Goal: Obtain resource: Download file/media

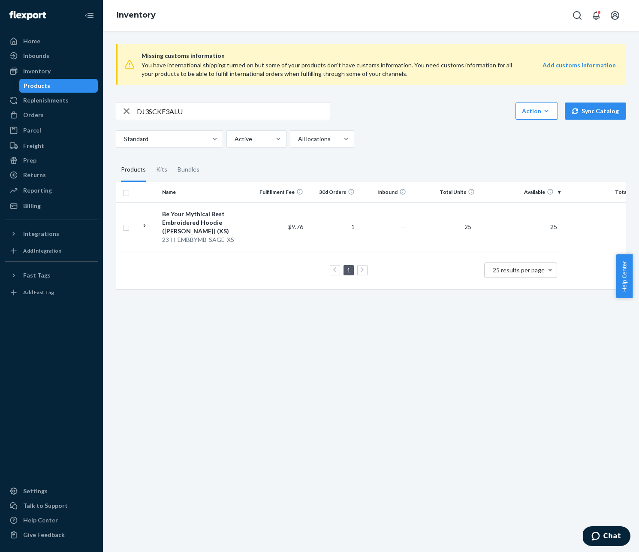
click at [201, 111] on input "DJ3SCKF3ALU" at bounding box center [233, 111] width 193 height 17
paste input "[PERSON_NAME] & [PERSON_NAME]'s Book of Mythicality"
type input "[PERSON_NAME] & [PERSON_NAME]'s Book of Mythicality"
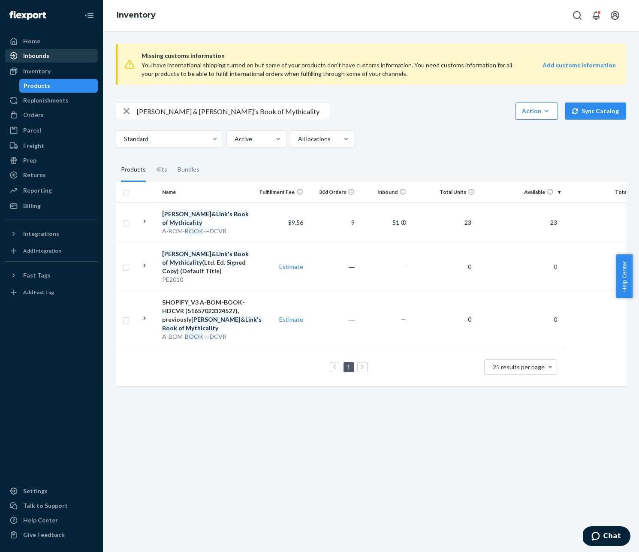
click at [54, 55] on div "Inbounds" at bounding box center [51, 56] width 91 height 12
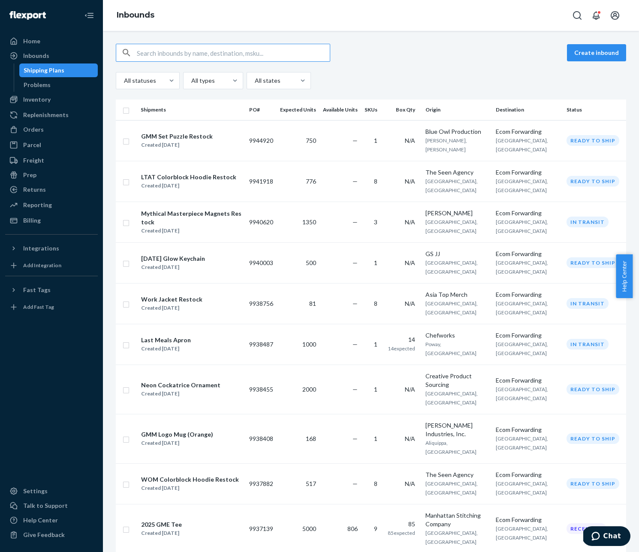
type input "[PERSON_NAME] & [PERSON_NAME]'s Book of Mythicality"
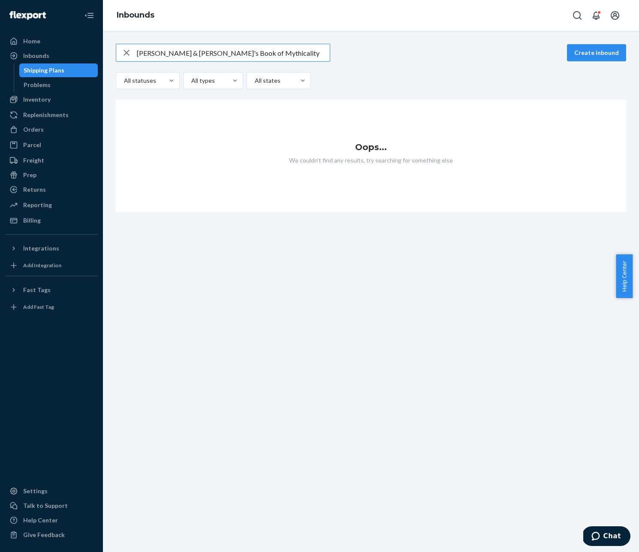
click at [252, 50] on input "[PERSON_NAME] & [PERSON_NAME]'s Book of Mythicality" at bounding box center [233, 52] width 193 height 17
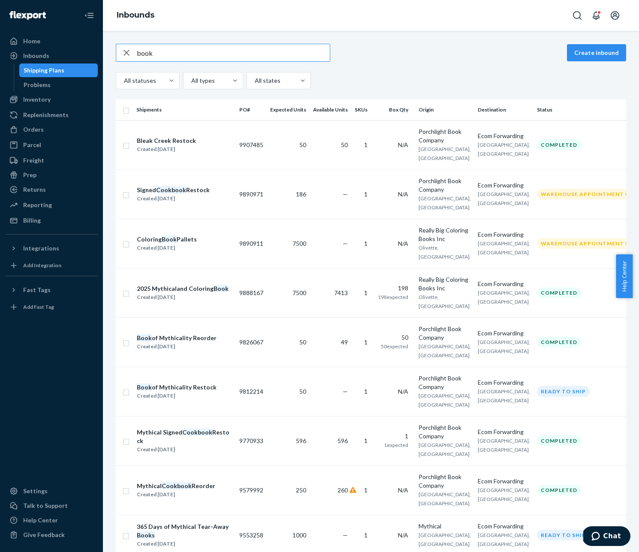
type input "book"
click at [459, 45] on div "book Create inbound" at bounding box center [371, 53] width 510 height 18
click at [226, 56] on input "book" at bounding box center [233, 52] width 193 height 17
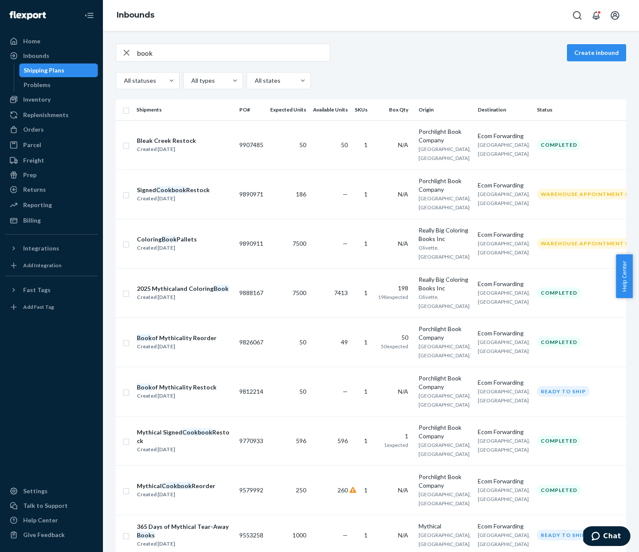
click at [409, 61] on div "book Create inbound" at bounding box center [371, 53] width 510 height 18
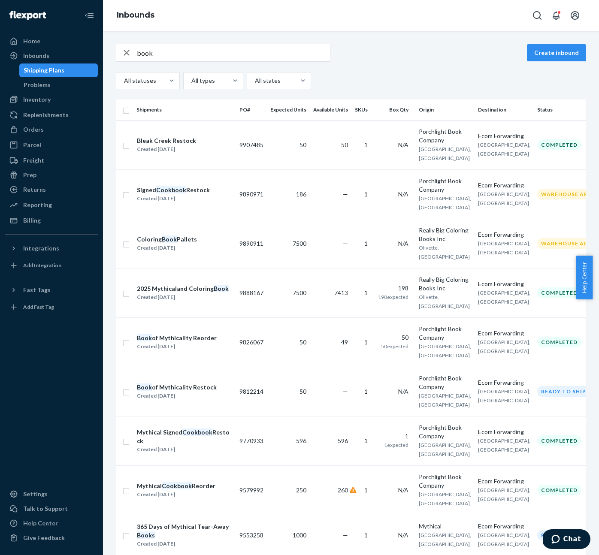
click at [194, 51] on input "book" at bounding box center [233, 52] width 193 height 17
click at [52, 100] on div "Inventory" at bounding box center [51, 100] width 91 height 12
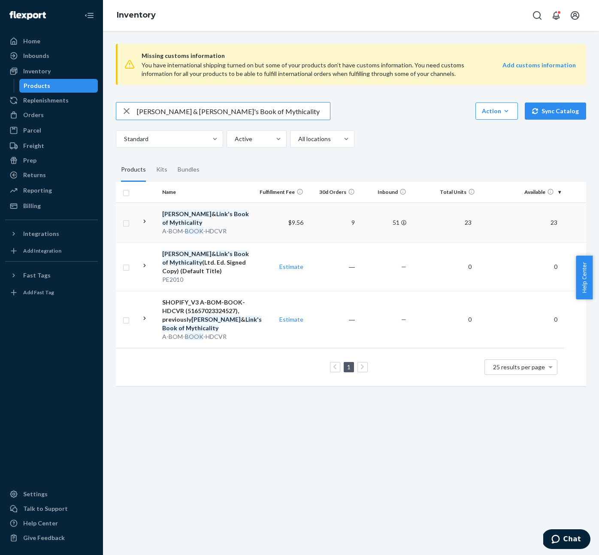
click at [202, 219] on em "Mythicality" at bounding box center [185, 222] width 33 height 7
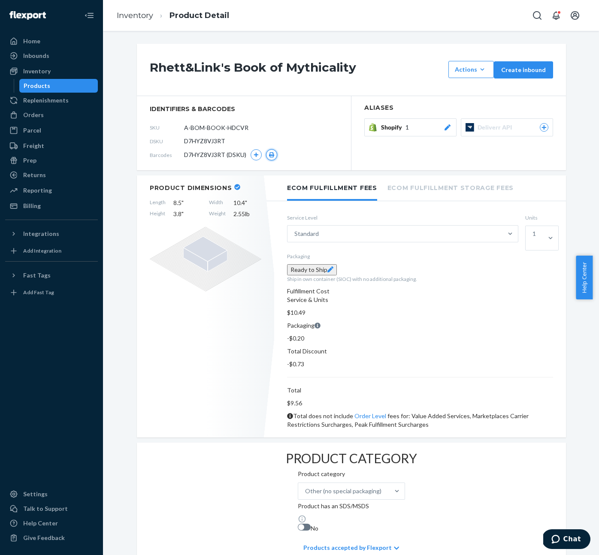
click at [269, 155] on icon "button" at bounding box center [271, 154] width 5 height 5
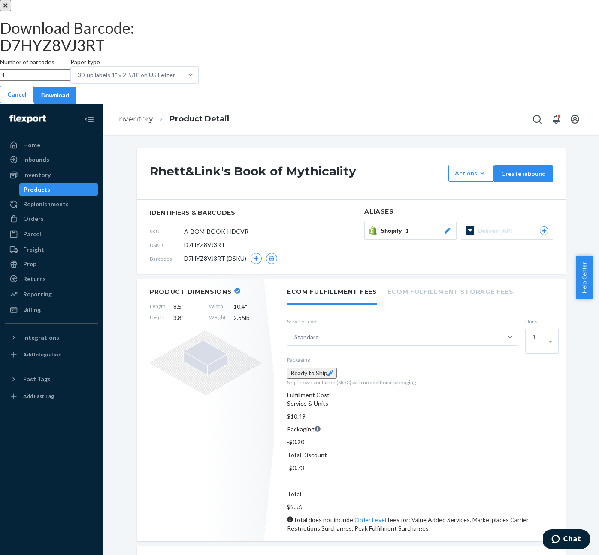
click at [70, 81] on input "1" at bounding box center [35, 74] width 70 height 11
type input "50"
click at [69, 100] on div "Download" at bounding box center [55, 95] width 28 height 9
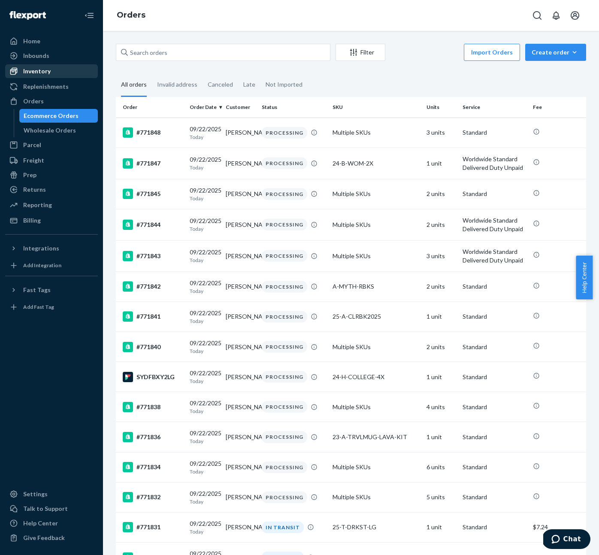
click at [46, 69] on div "Inventory" at bounding box center [36, 71] width 27 height 9
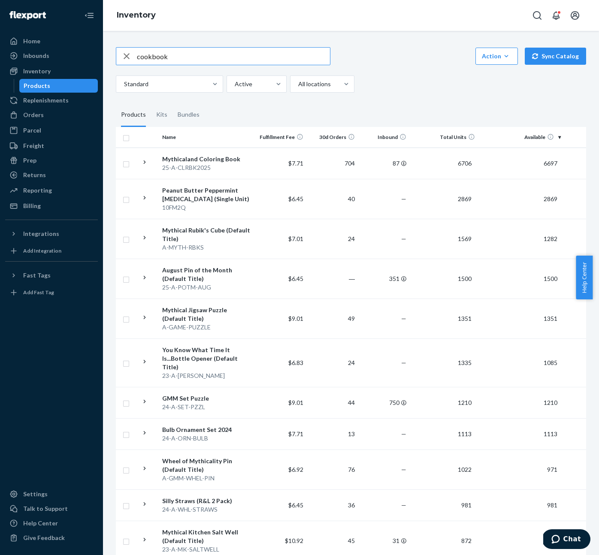
type input "cookbook"
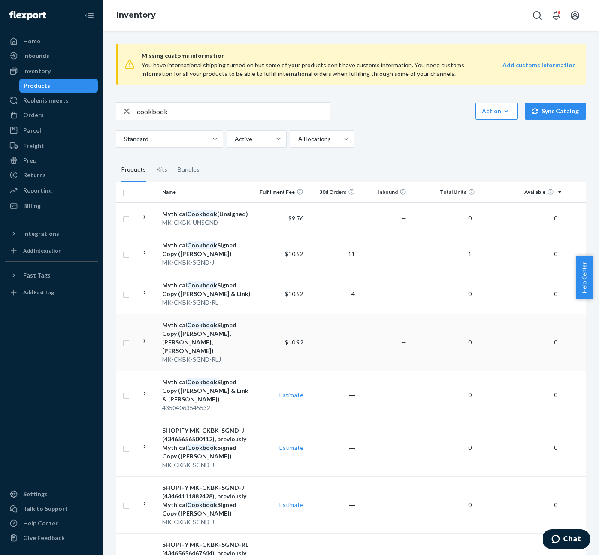
click at [238, 355] on div "MK-CKBK-SGND-RLJ" at bounding box center [207, 359] width 90 height 9
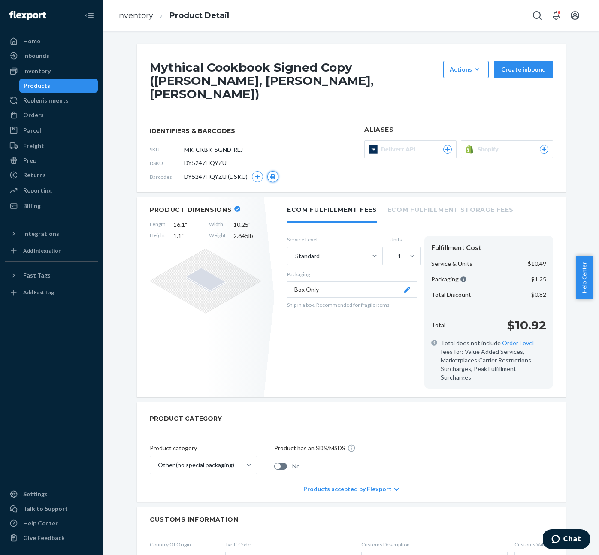
click at [270, 174] on icon "button" at bounding box center [272, 176] width 5 height 5
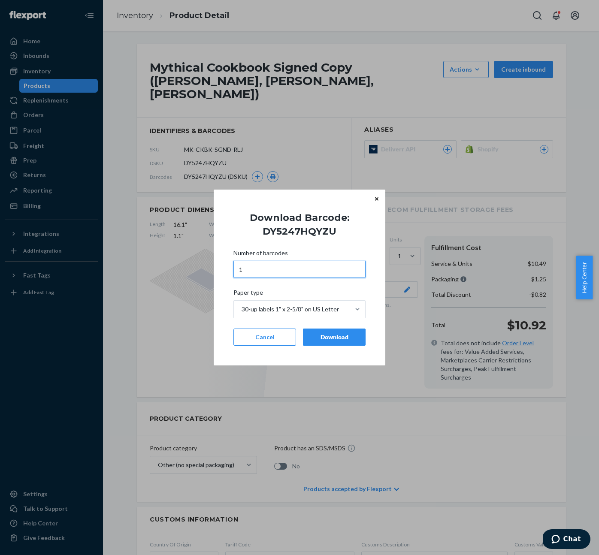
click at [278, 271] on input "1" at bounding box center [299, 269] width 132 height 17
type input "303"
click at [345, 343] on button "Download" at bounding box center [334, 337] width 63 height 17
